Goal: Transaction & Acquisition: Purchase product/service

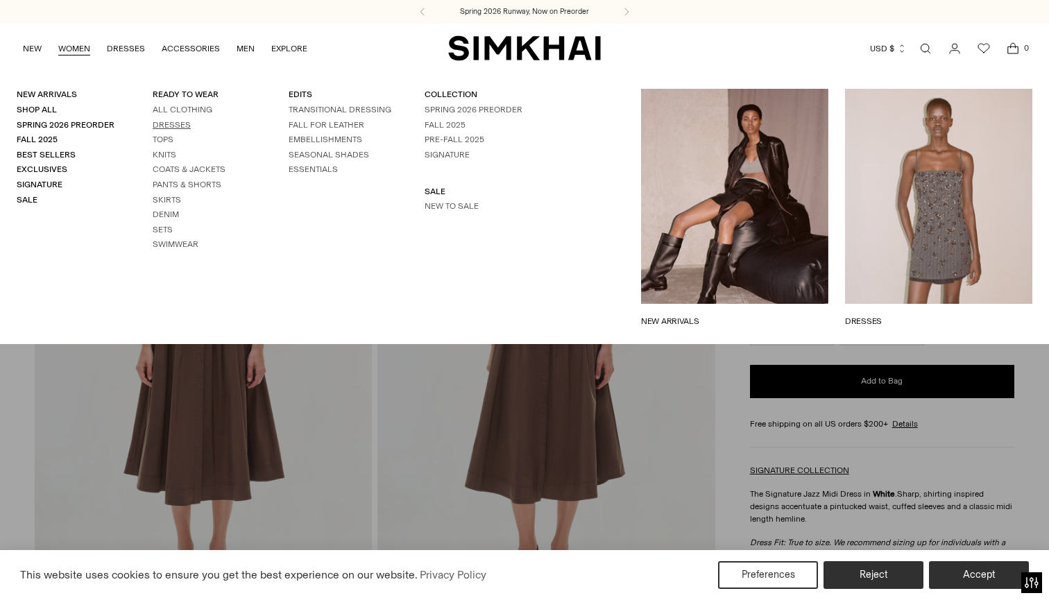
click at [160, 121] on link "Dresses" at bounding box center [172, 125] width 38 height 10
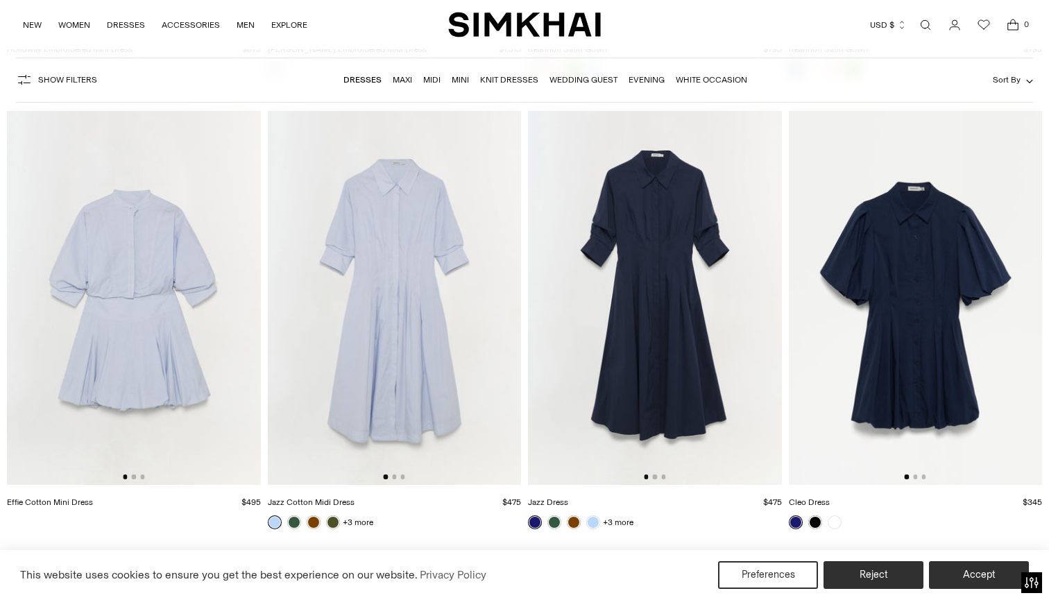
scroll to position [8702, 0]
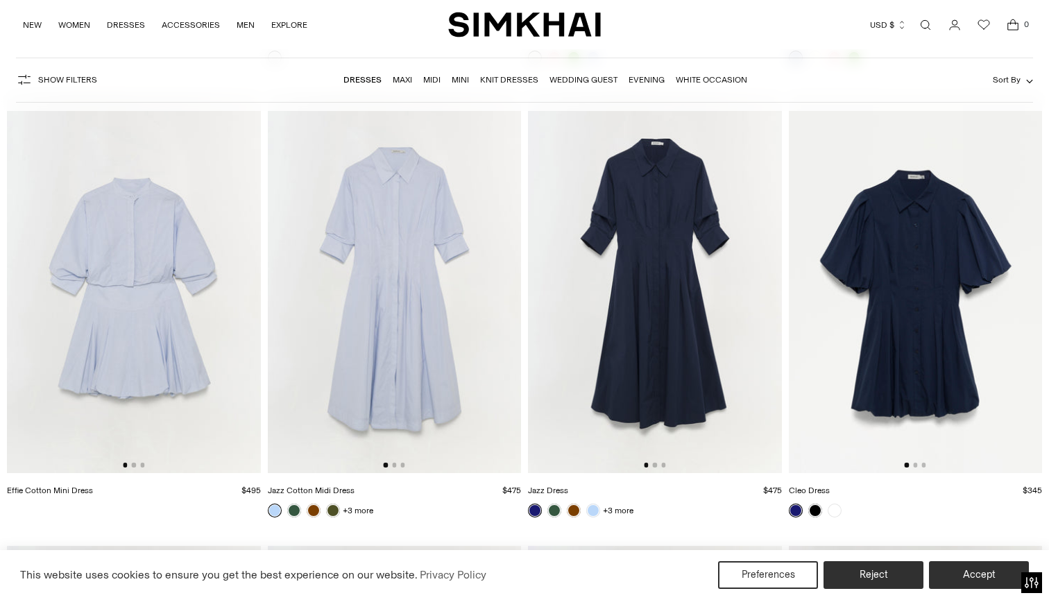
click at [655, 321] on img at bounding box center [655, 283] width 254 height 380
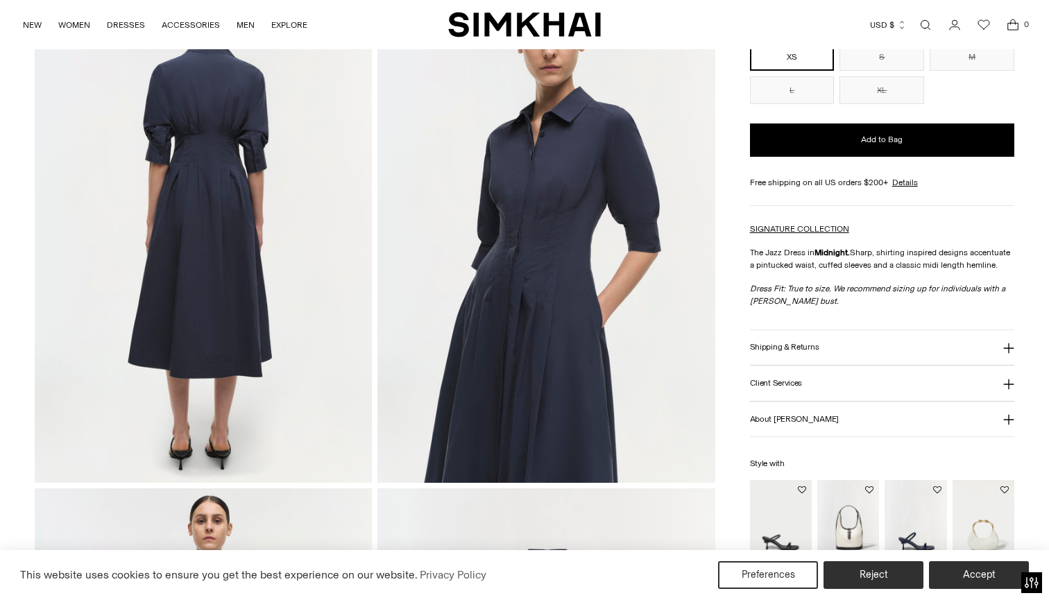
scroll to position [637, 0]
click at [255, 154] on img at bounding box center [203, 229] width 337 height 506
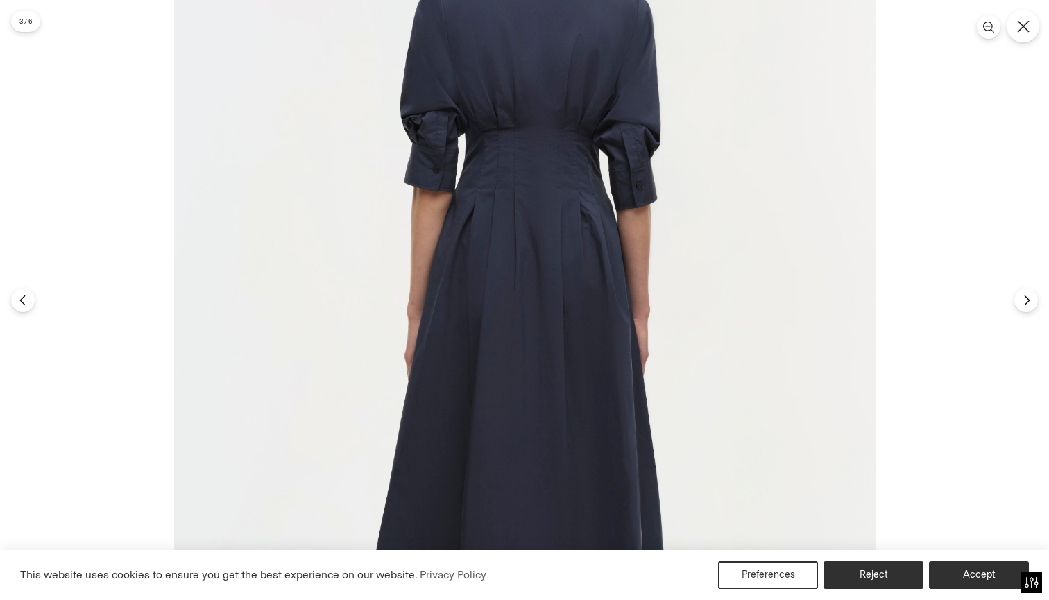
click at [1019, 25] on icon "Close" at bounding box center [1023, 26] width 12 height 12
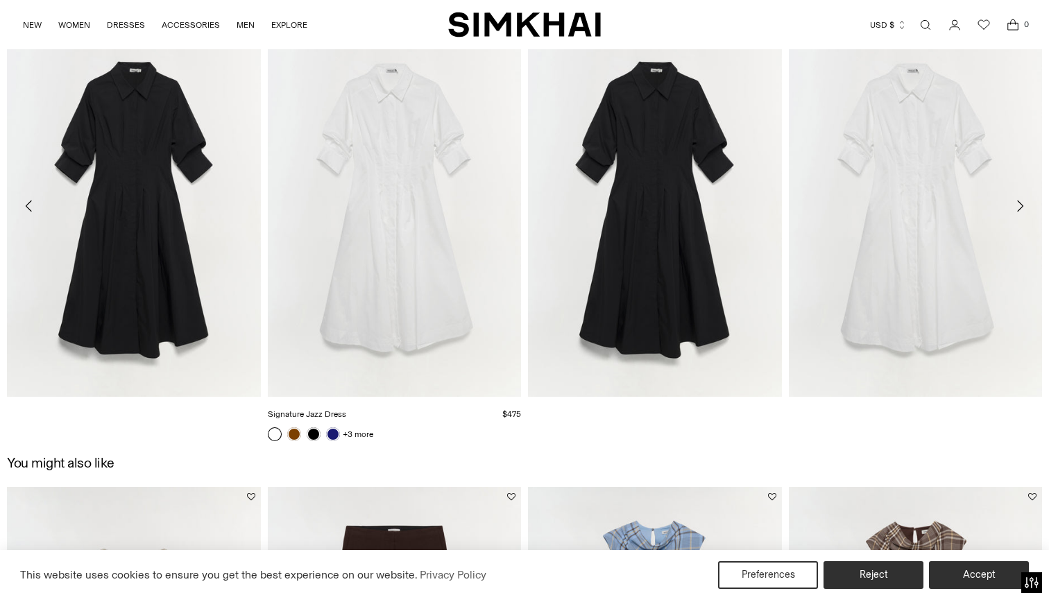
scroll to position [1701, 0]
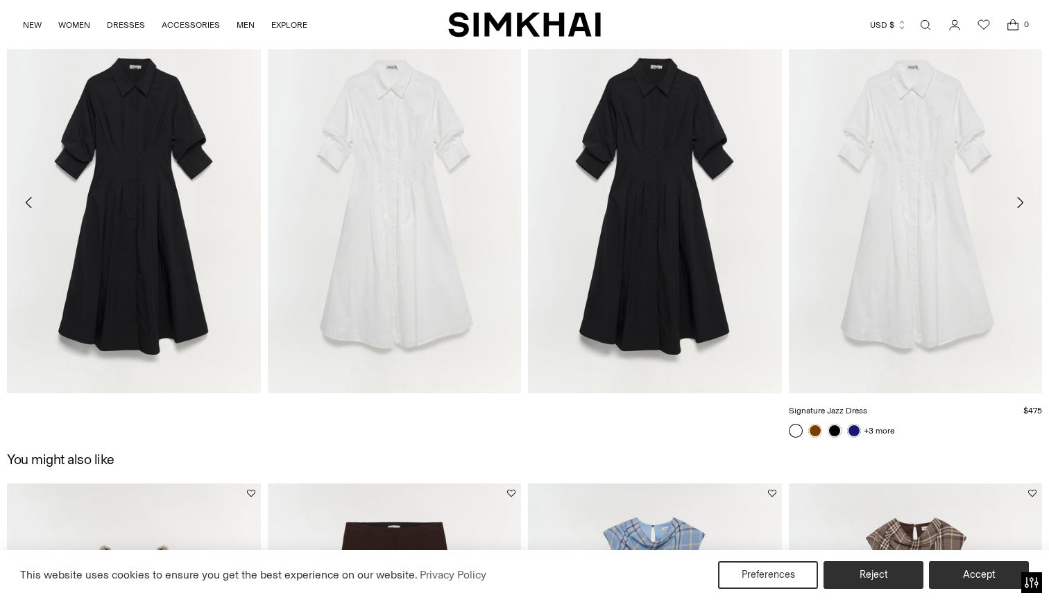
click at [857, 415] on link "Signature Jazz Dress" at bounding box center [828, 411] width 78 height 10
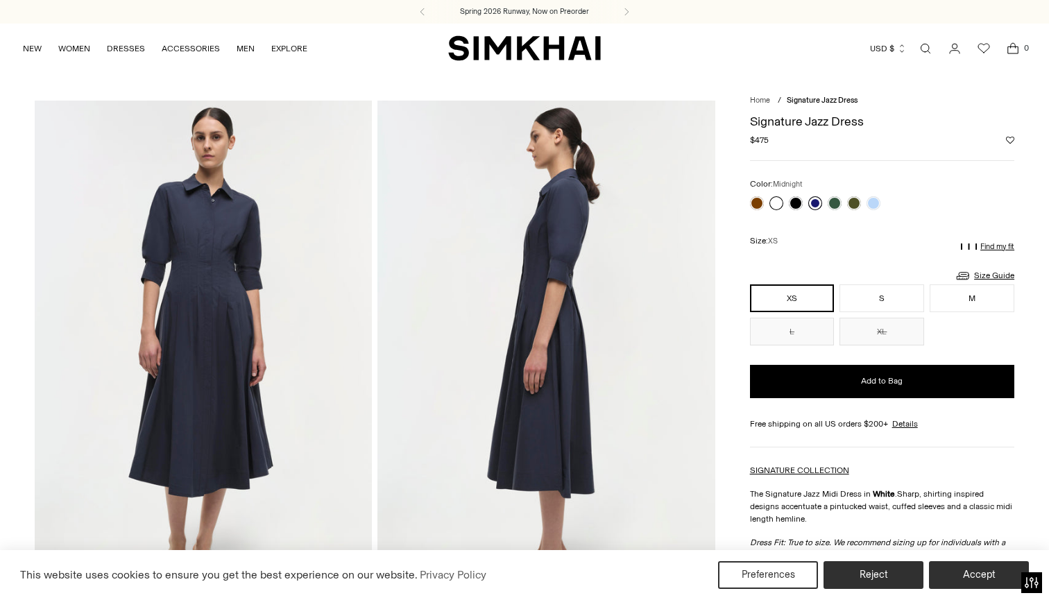
click at [814, 202] on link at bounding box center [815, 203] width 14 height 14
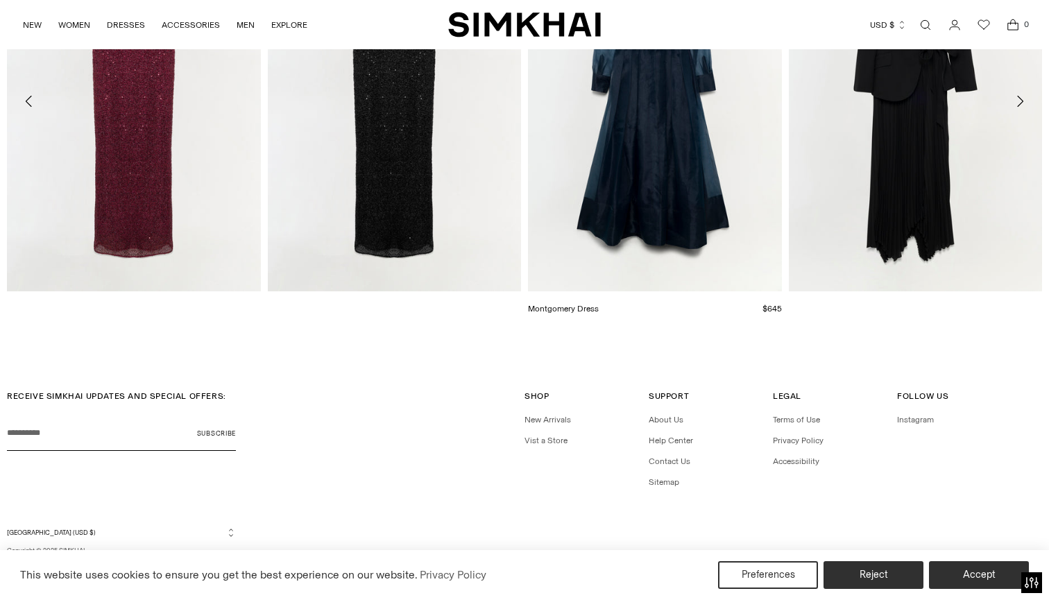
scroll to position [2272, 0]
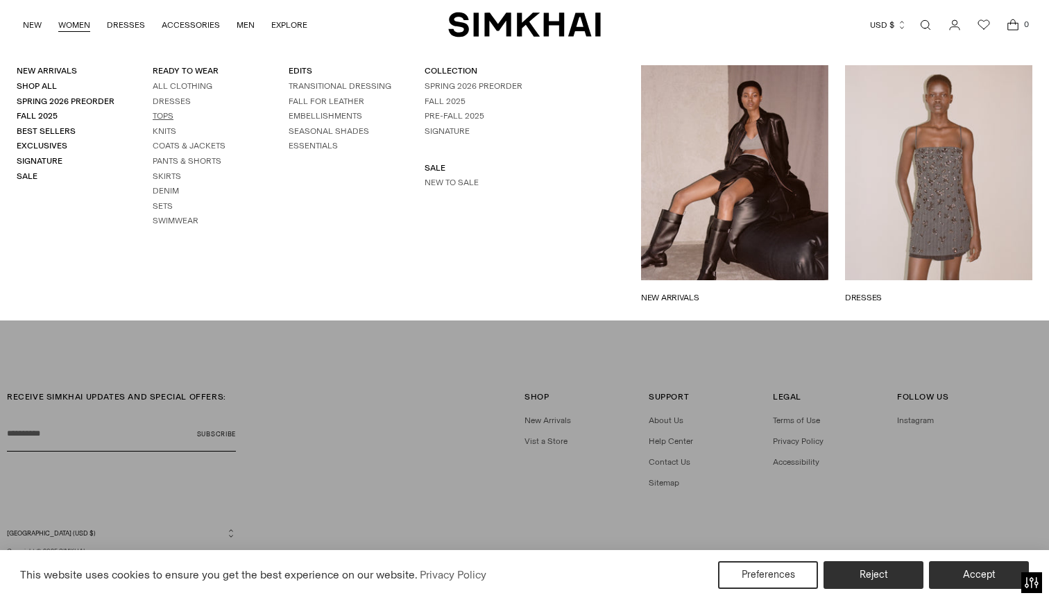
click at [168, 111] on link "Tops" at bounding box center [163, 116] width 21 height 10
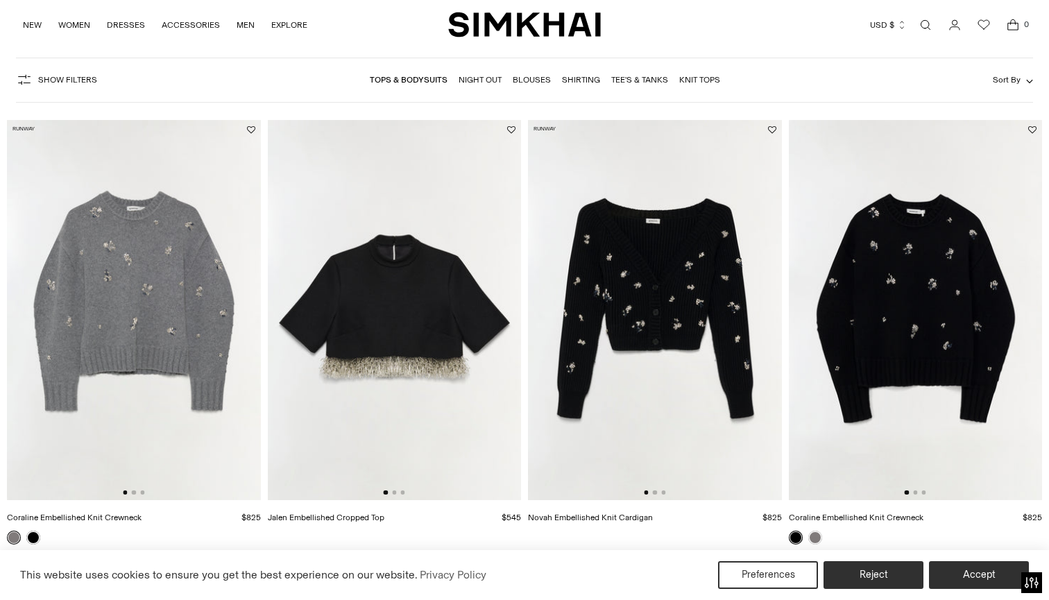
scroll to position [82, 0]
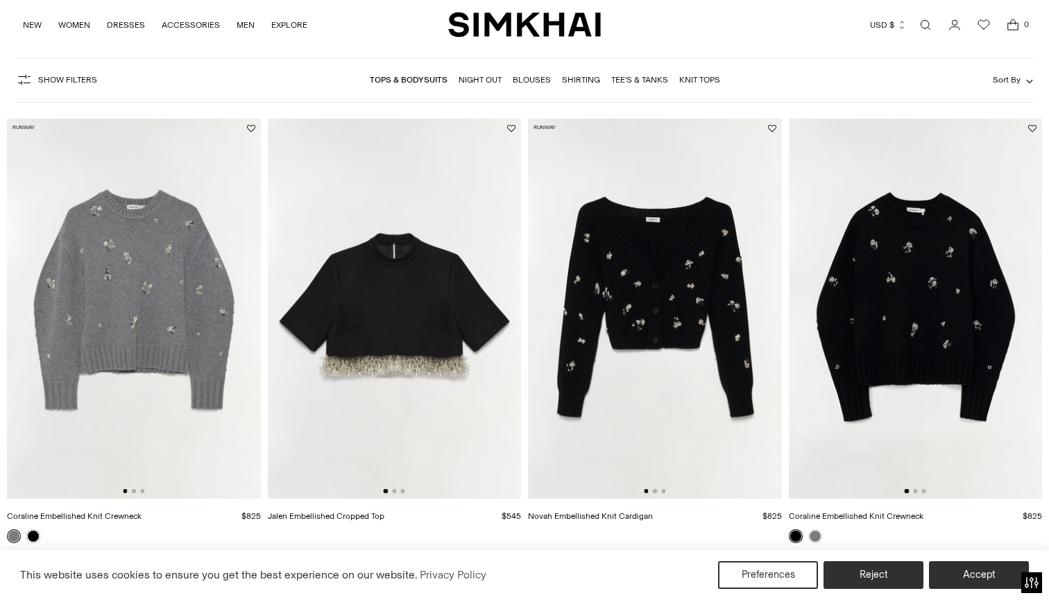
click at [667, 267] on img at bounding box center [655, 309] width 254 height 380
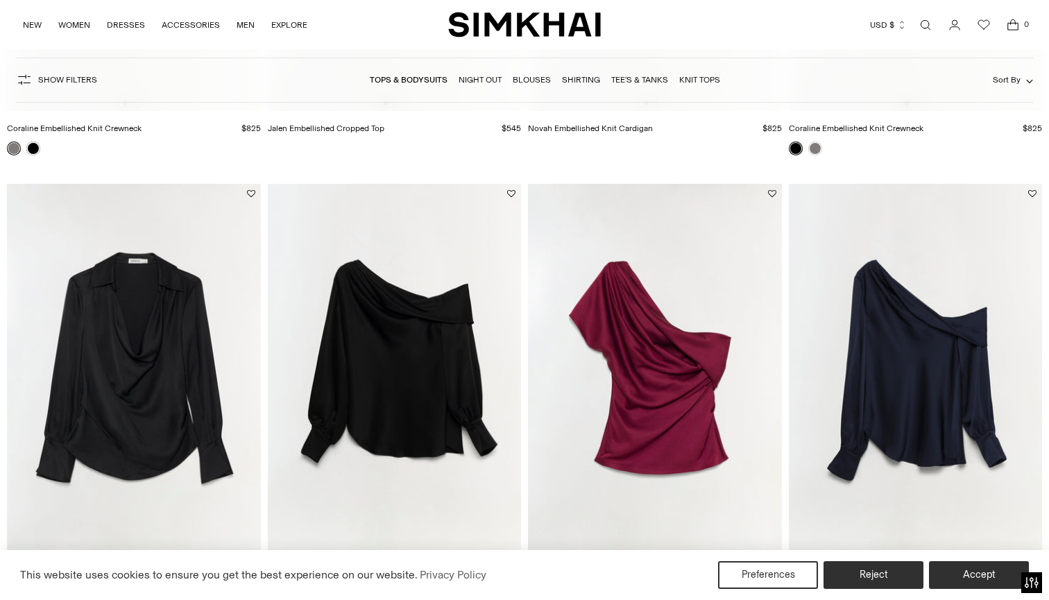
scroll to position [470, 0]
click at [446, 377] on img at bounding box center [395, 373] width 254 height 380
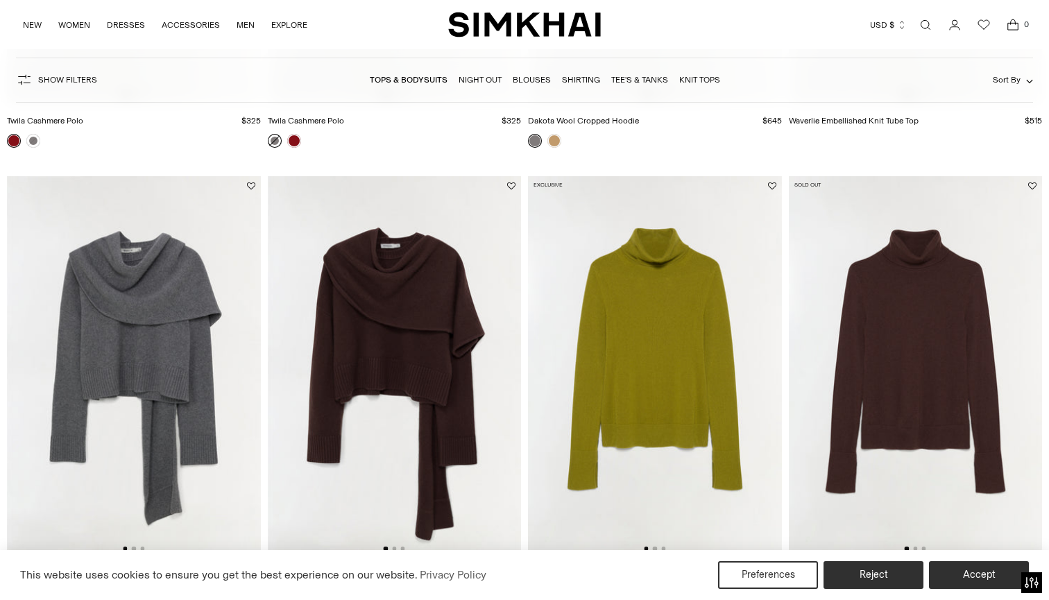
scroll to position [1840, 0]
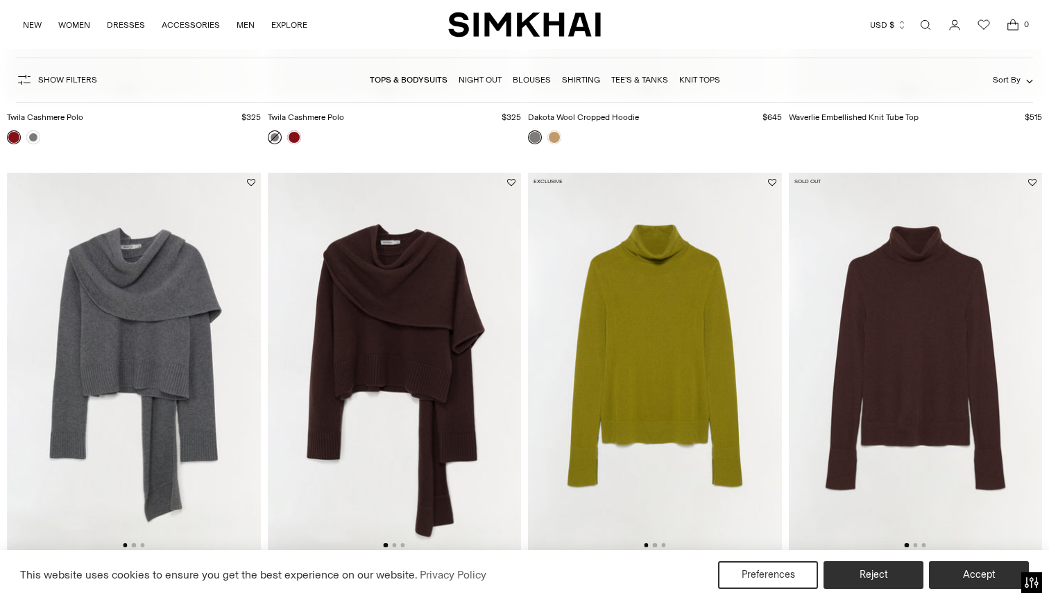
click at [193, 341] on img at bounding box center [134, 363] width 254 height 380
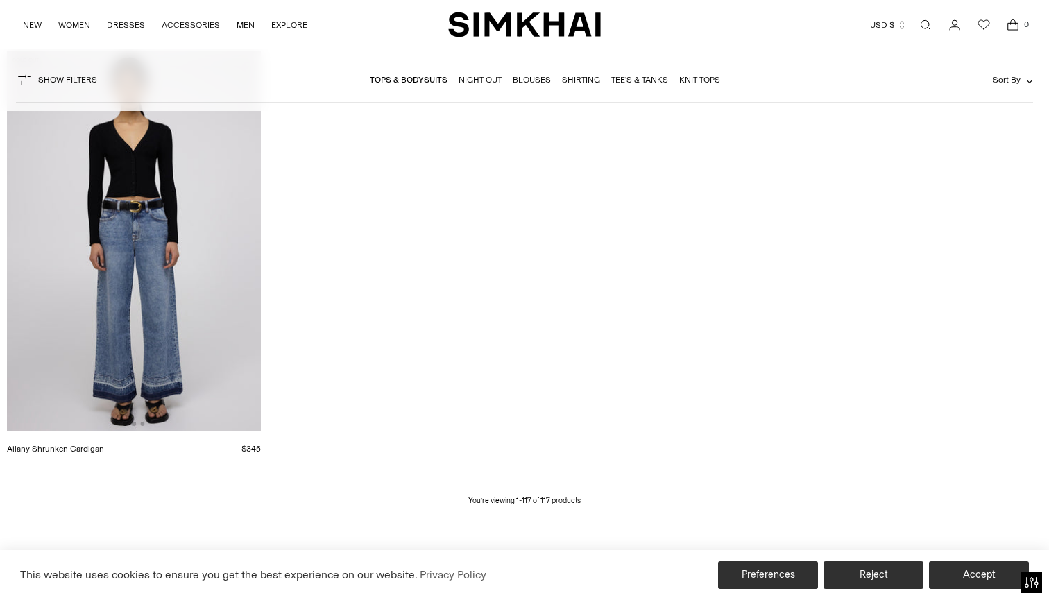
scroll to position [13279, 0]
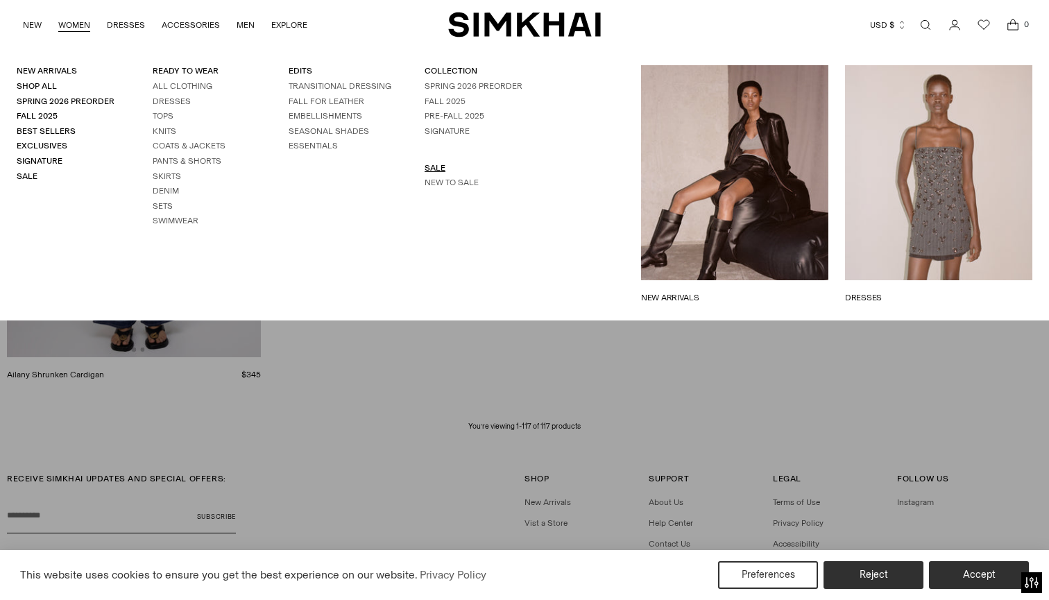
click at [436, 164] on link "SALE" at bounding box center [434, 168] width 21 height 10
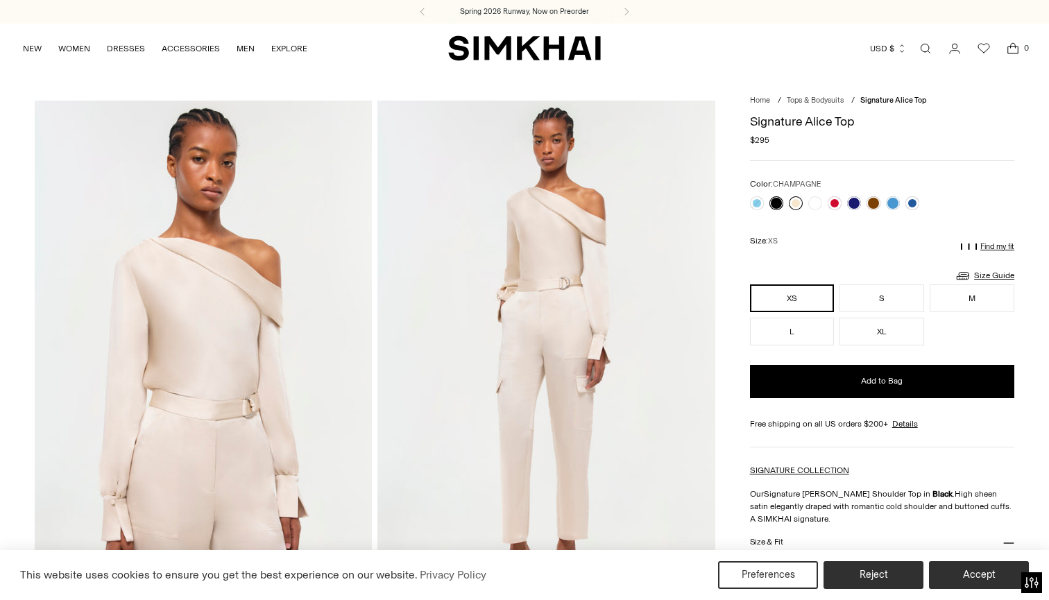
click at [796, 203] on link at bounding box center [796, 203] width 14 height 14
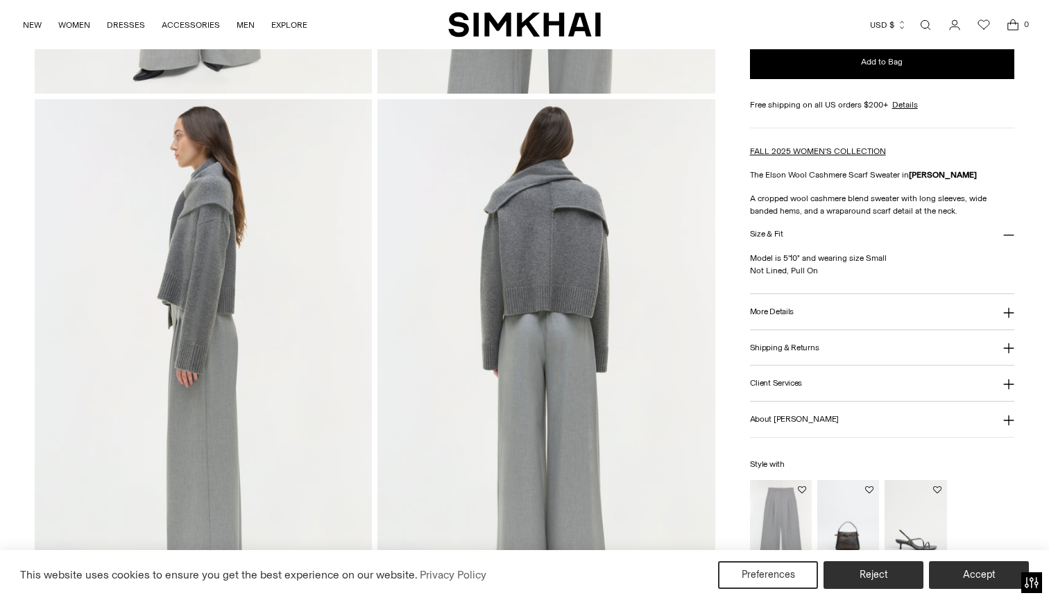
scroll to position [515, 0]
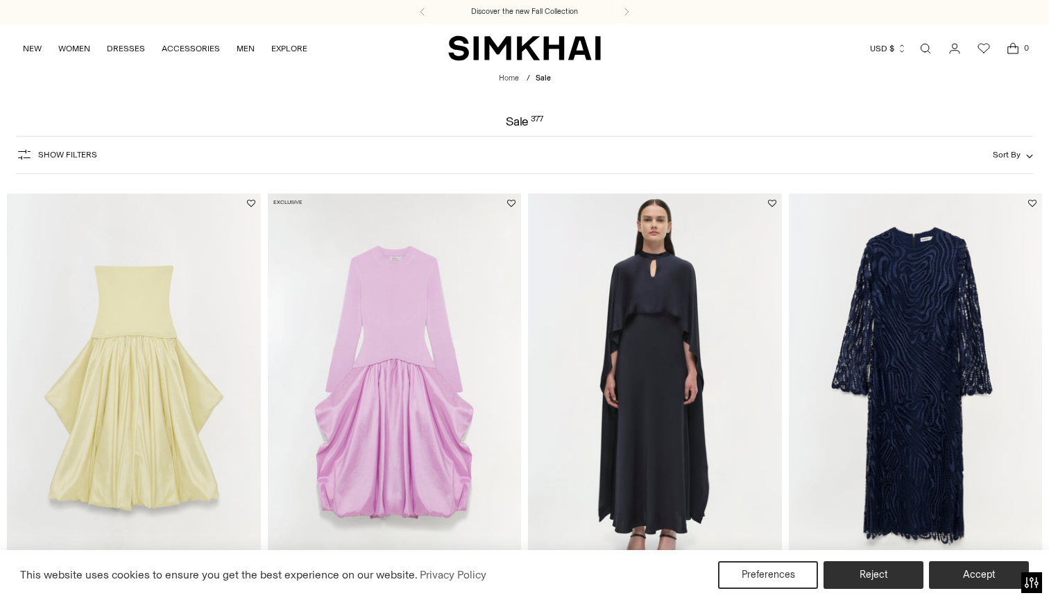
click at [436, 164] on div "Show Filters Show Filters Sort By Recommended Most Popular Newest" at bounding box center [524, 155] width 1017 height 38
drag, startPoint x: 0, startPoint y: 0, endPoint x: 436, endPoint y: 164, distance: 465.3
click at [436, 164] on div "Show Filters Show Filters Sort By Recommended Most Popular Newest" at bounding box center [524, 155] width 1017 height 38
